Goal: Task Accomplishment & Management: Manage account settings

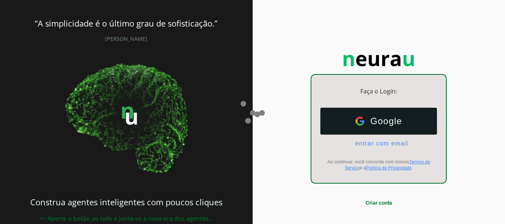
click at [375, 145] on span "entrar com email" at bounding box center [378, 143] width 59 height 7
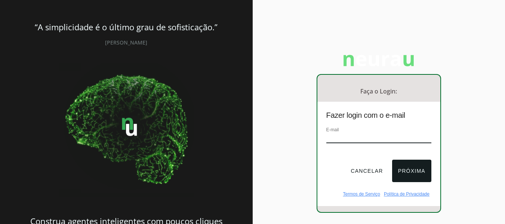
paste input "[EMAIL_ADDRESS][DOMAIN_NAME]"
type input "[EMAIL_ADDRESS][DOMAIN_NAME]"
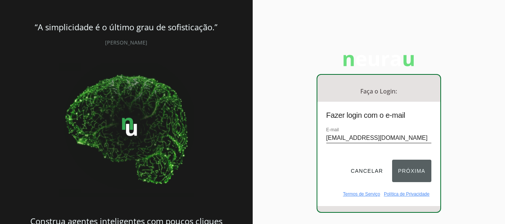
click at [416, 163] on button "Próxima" at bounding box center [411, 170] width 39 height 22
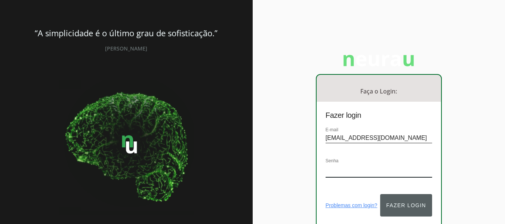
click at [413, 207] on button "Fazer login" at bounding box center [406, 205] width 52 height 22
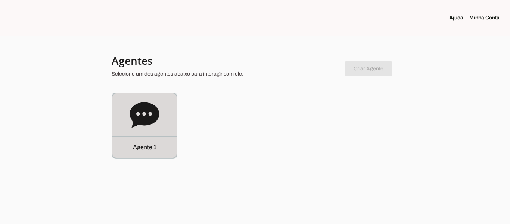
click at [151, 109] on icon at bounding box center [145, 114] width 30 height 25
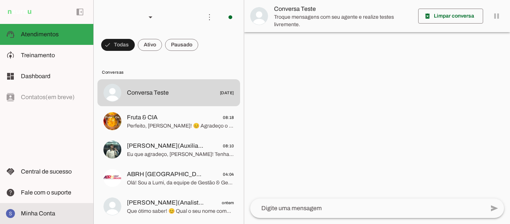
click at [35, 214] on span "Minha Conta" at bounding box center [38, 213] width 34 height 6
